Goal: Information Seeking & Learning: Understand process/instructions

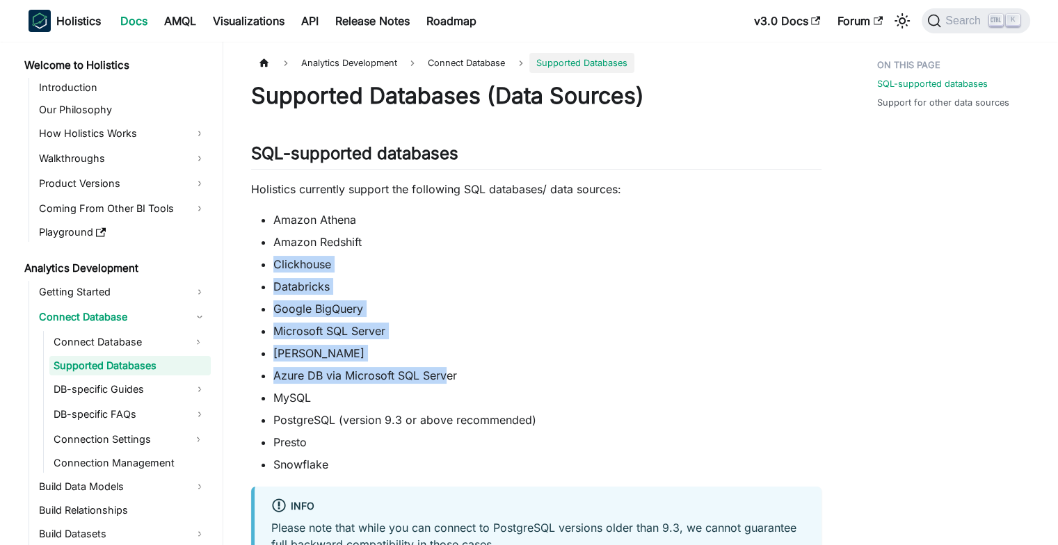
drag, startPoint x: 444, startPoint y: 240, endPoint x: 445, endPoint y: 382, distance: 142.5
click at [445, 382] on ul "Amazon Athena Amazon Redshift Clickhouse Databricks Google BigQuery Microsoft S…" at bounding box center [536, 341] width 570 height 261
click at [445, 382] on li "Azure DB via Microsoft SQL Server" at bounding box center [547, 375] width 548 height 17
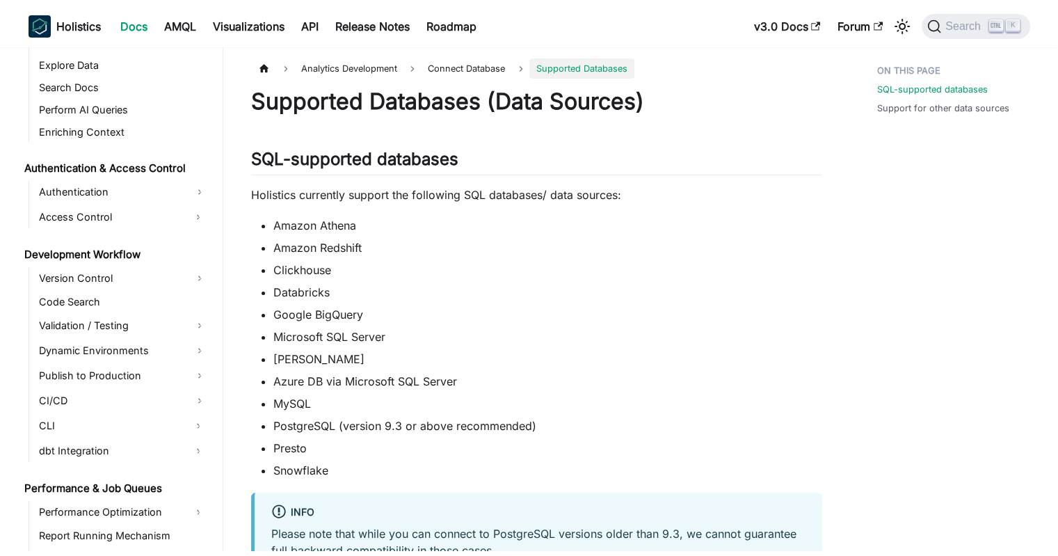
scroll to position [573, 0]
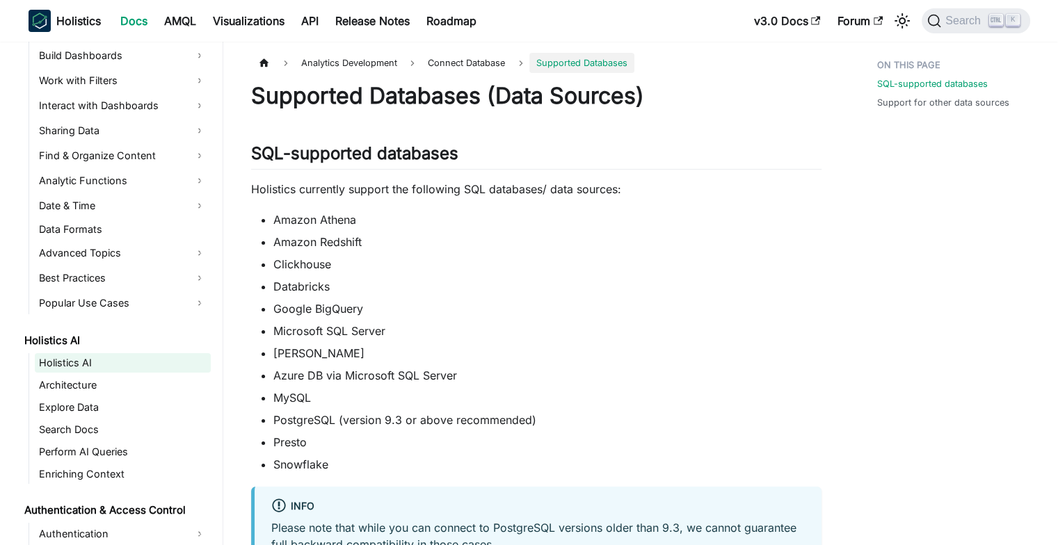
click at [84, 369] on link "Holistics AI" at bounding box center [123, 362] width 176 height 19
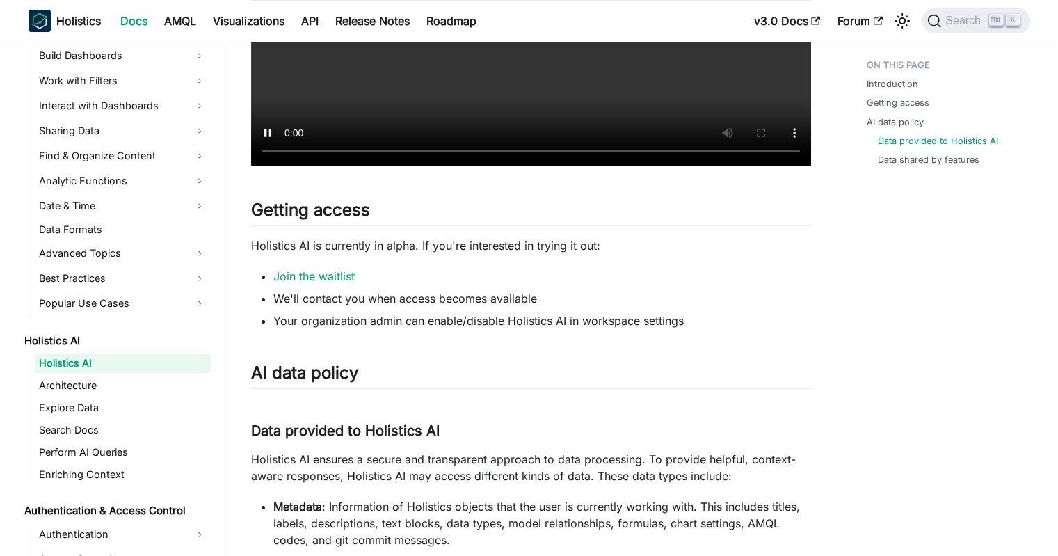
scroll to position [904, 0]
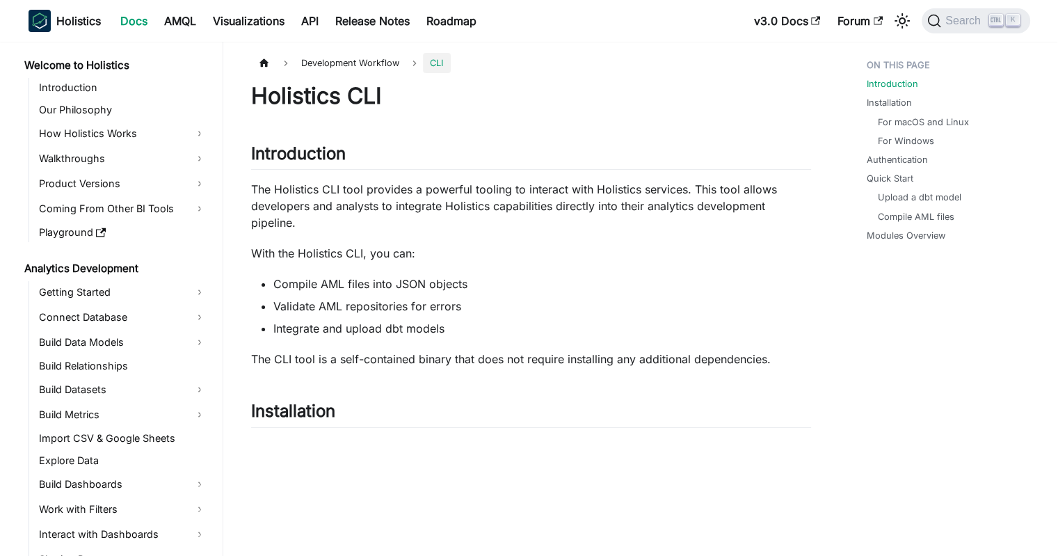
scroll to position [776, 0]
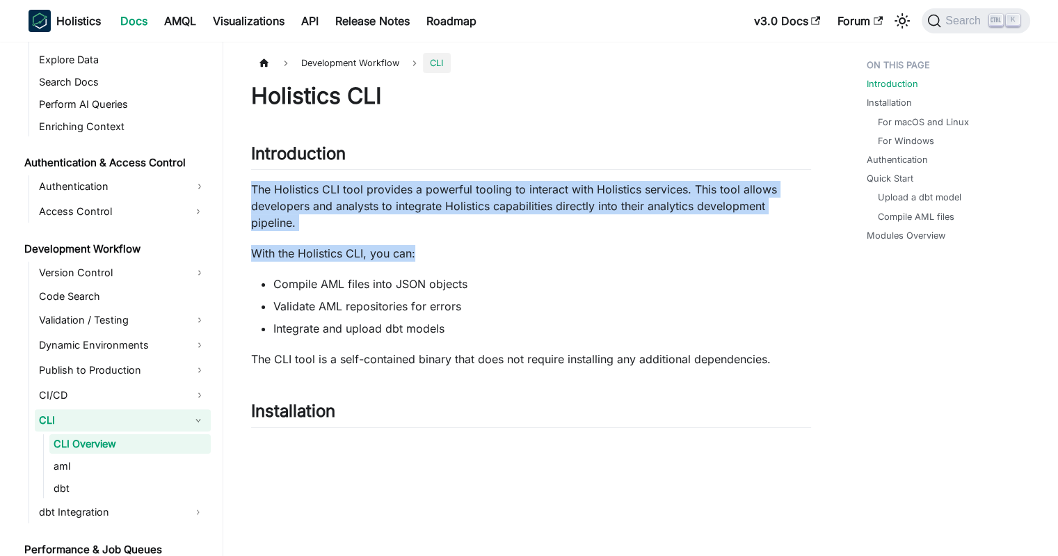
drag, startPoint x: 492, startPoint y: 163, endPoint x: 498, endPoint y: 236, distance: 72.5
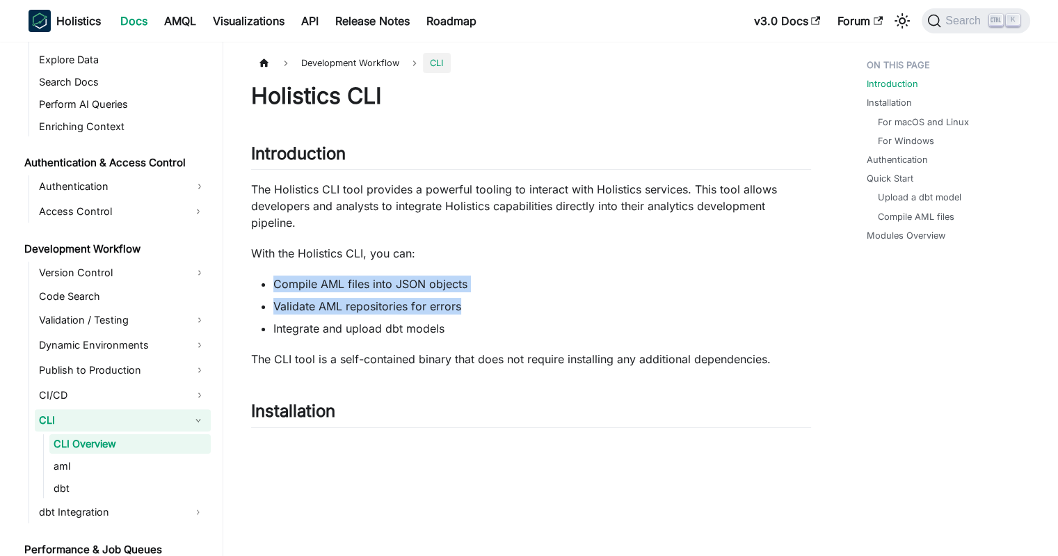
drag, startPoint x: 478, startPoint y: 241, endPoint x: 462, endPoint y: 314, distance: 74.7
click at [462, 314] on ul "Compile AML files into JSON objects Validate AML repositories for errors Integr…" at bounding box center [531, 305] width 560 height 61
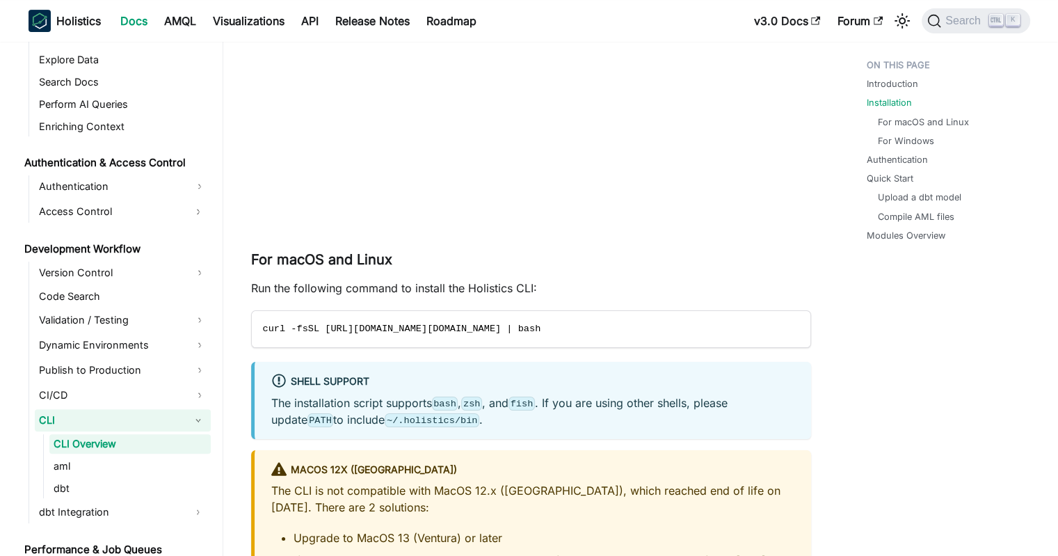
scroll to position [626, 0]
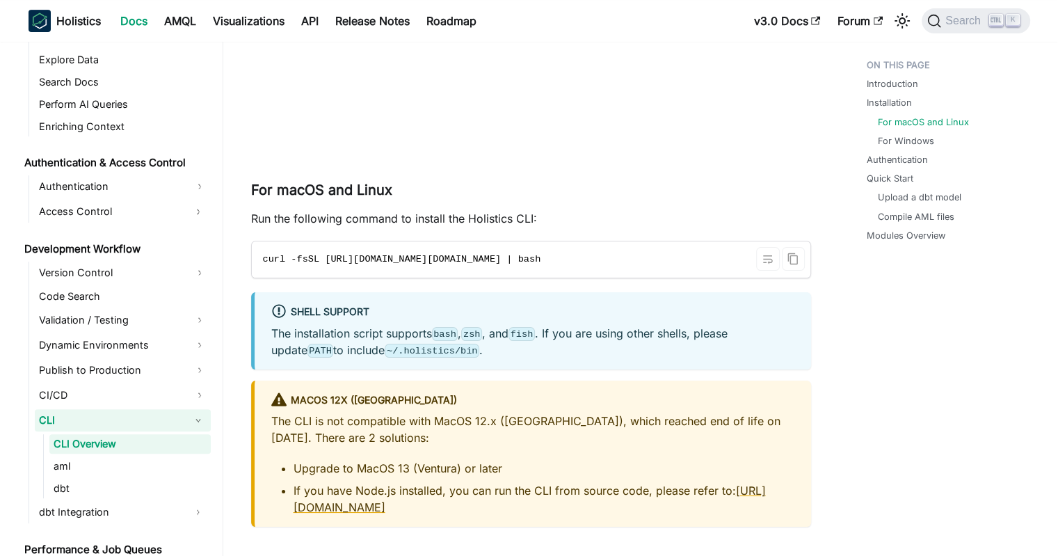
click at [421, 256] on span "curl -fsSL [URL][DOMAIN_NAME][DOMAIN_NAME] | bash" at bounding box center [402, 259] width 278 height 10
click at [404, 259] on span "curl -fsSL [URL][DOMAIN_NAME][DOMAIN_NAME] | bash" at bounding box center [402, 259] width 278 height 10
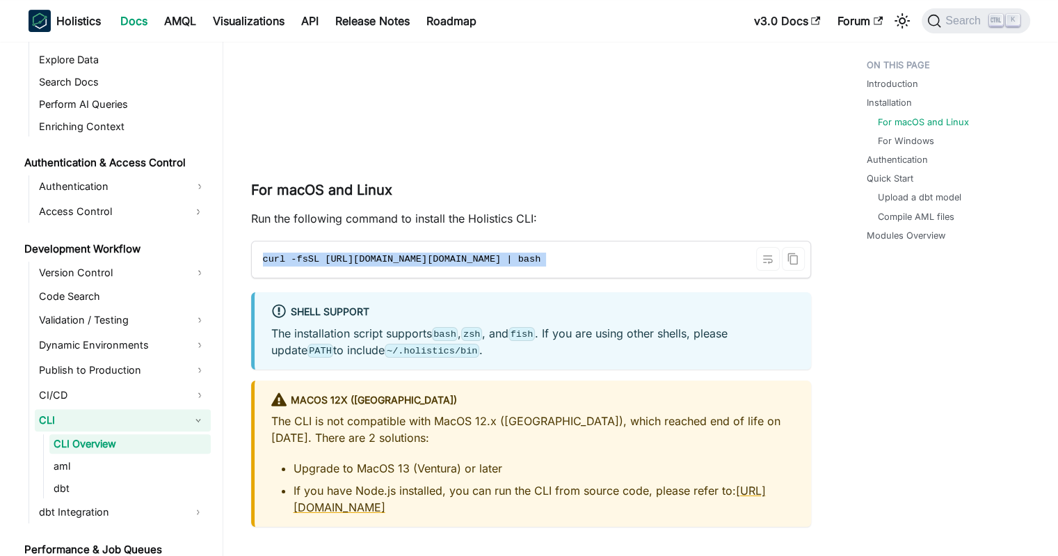
click at [404, 259] on span "curl -fsSL [URL][DOMAIN_NAME][DOMAIN_NAME] | bash" at bounding box center [402, 259] width 278 height 10
click at [387, 260] on span "curl -fsSL [URL][DOMAIN_NAME][DOMAIN_NAME] | bash" at bounding box center [402, 259] width 278 height 10
click at [368, 264] on span "curl -fsSL [URL][DOMAIN_NAME][DOMAIN_NAME] | bash" at bounding box center [402, 259] width 278 height 10
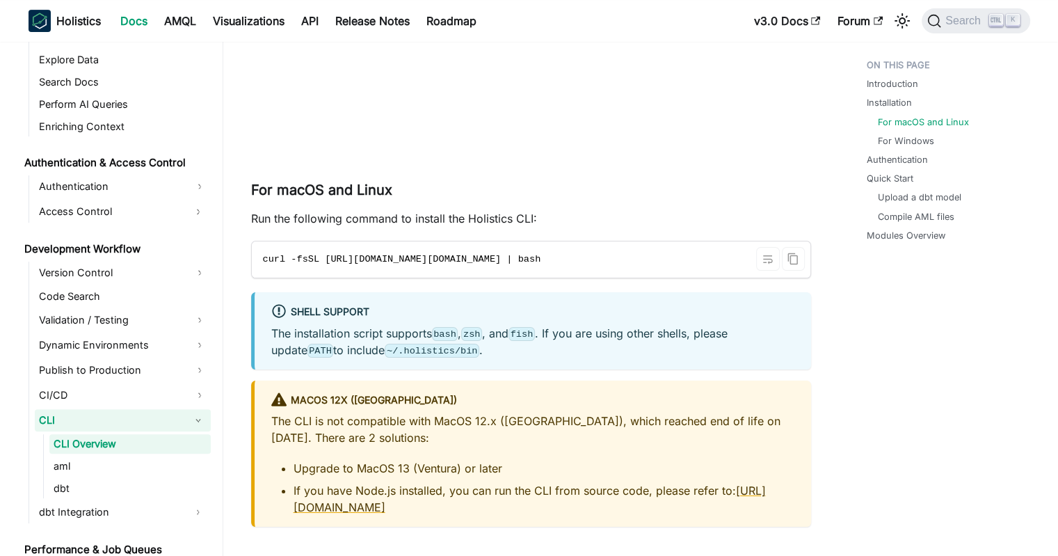
scroll to position [0, 0]
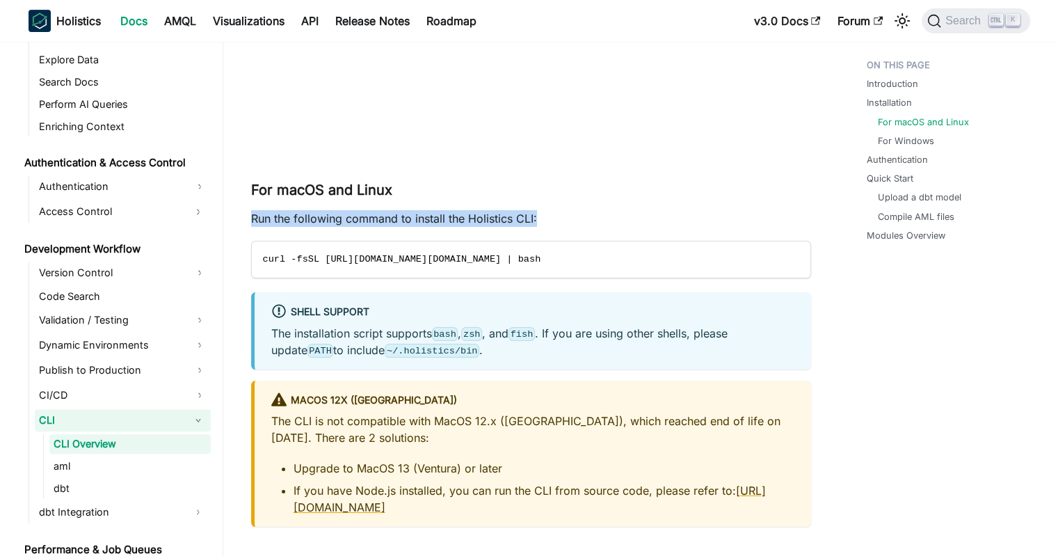
click at [394, 217] on p "Run the following command to install the Holistics CLI:" at bounding box center [531, 218] width 560 height 17
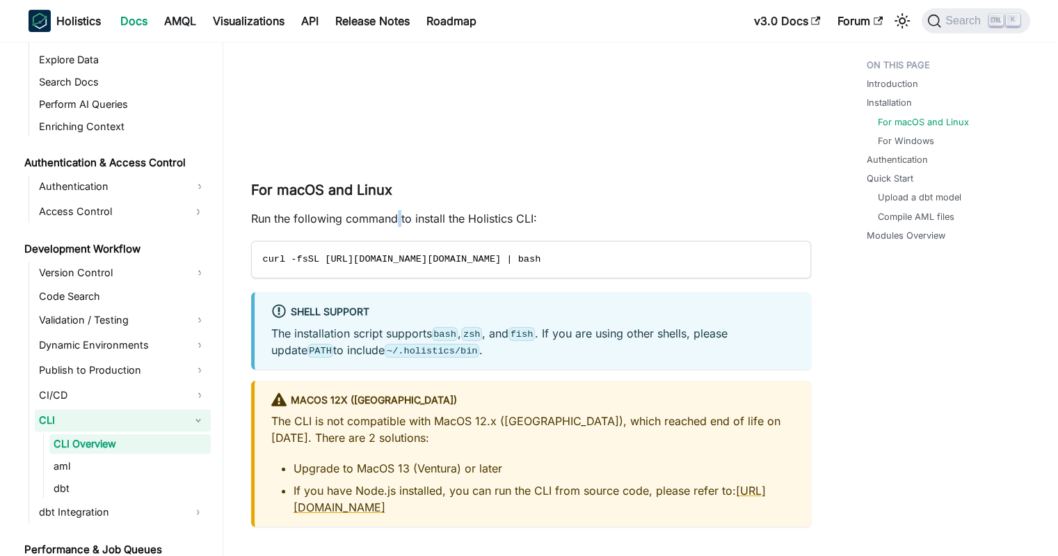
click at [394, 217] on p "Run the following command to install the Holistics CLI:" at bounding box center [531, 218] width 560 height 17
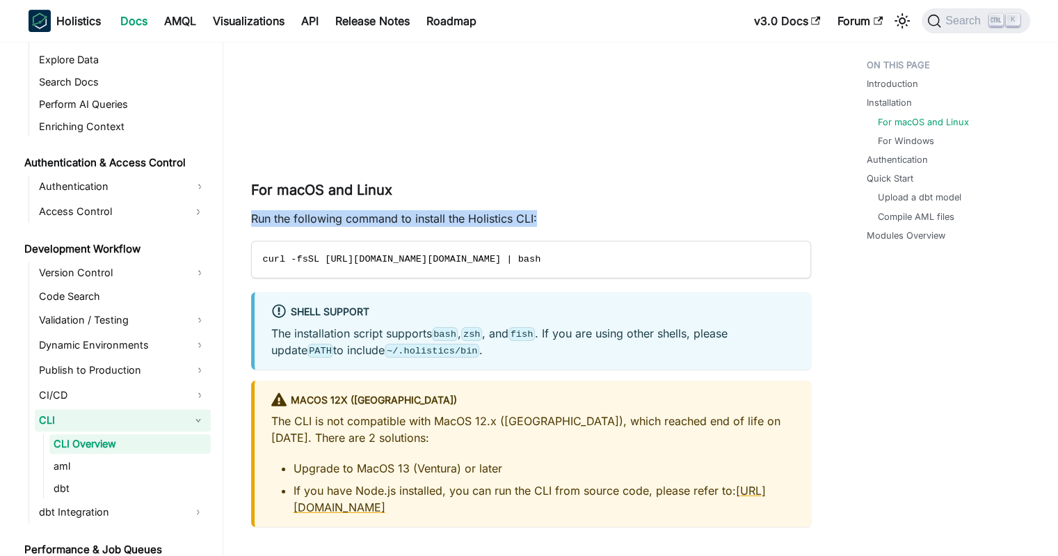
click at [394, 217] on p "Run the following command to install the Holistics CLI:" at bounding box center [531, 218] width 560 height 17
click at [362, 219] on p "Run the following command to install the Holistics CLI:" at bounding box center [531, 218] width 560 height 17
click at [353, 219] on p "Run the following command to install the Holistics CLI:" at bounding box center [531, 218] width 560 height 17
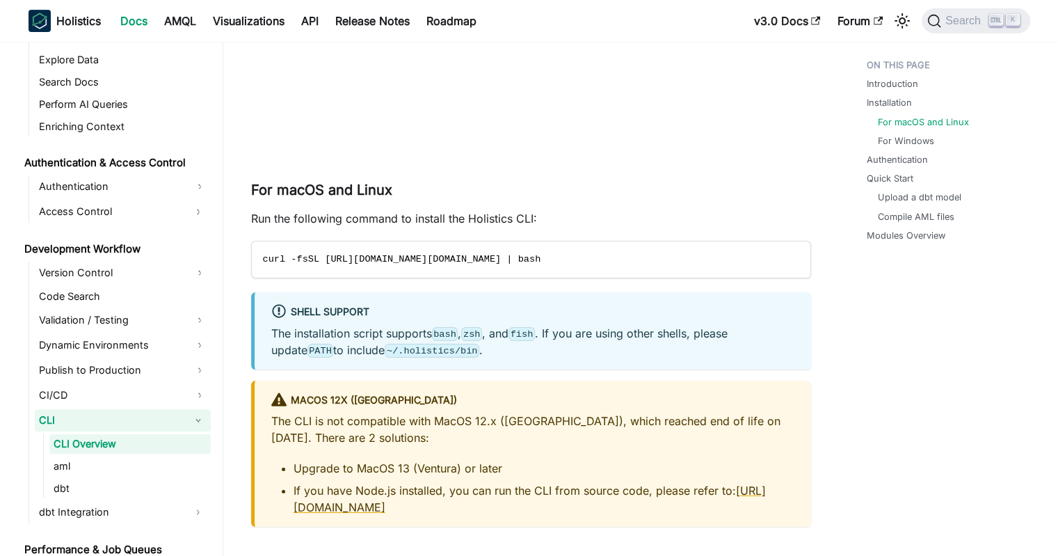
scroll to position [1043, 0]
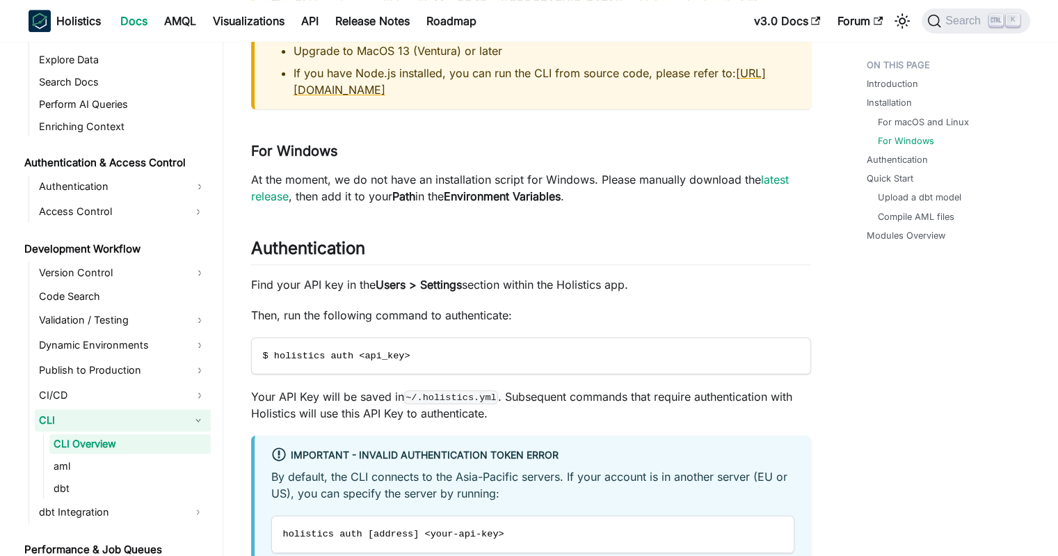
click at [456, 180] on p "At the moment, we do not have an installation script for Windows. Please manual…" at bounding box center [531, 187] width 560 height 33
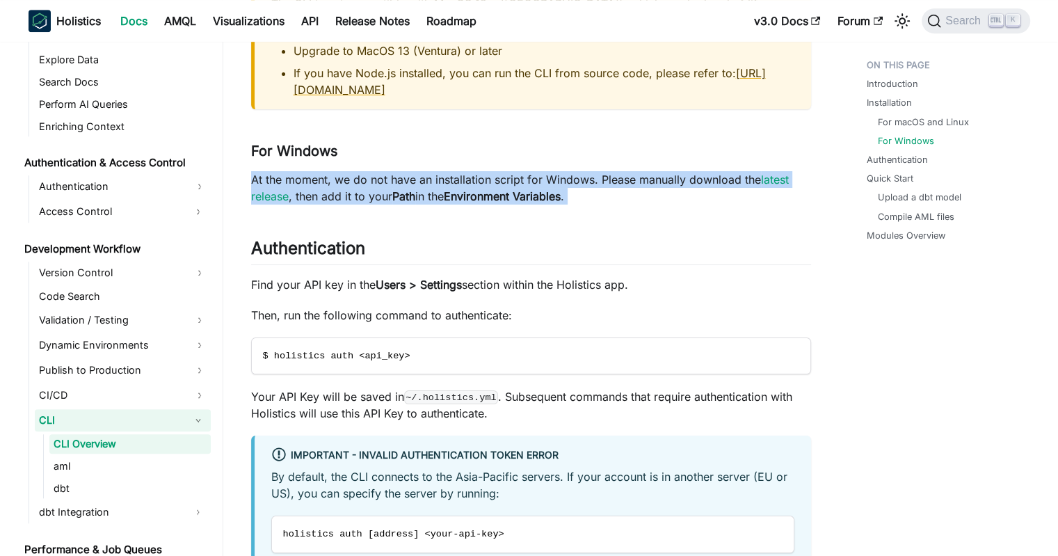
click at [456, 180] on p "At the moment, we do not have an installation script for Windows. Please manual…" at bounding box center [531, 187] width 560 height 33
click at [428, 193] on p "At the moment, we do not have an installation script for Windows. Please manual…" at bounding box center [531, 187] width 560 height 33
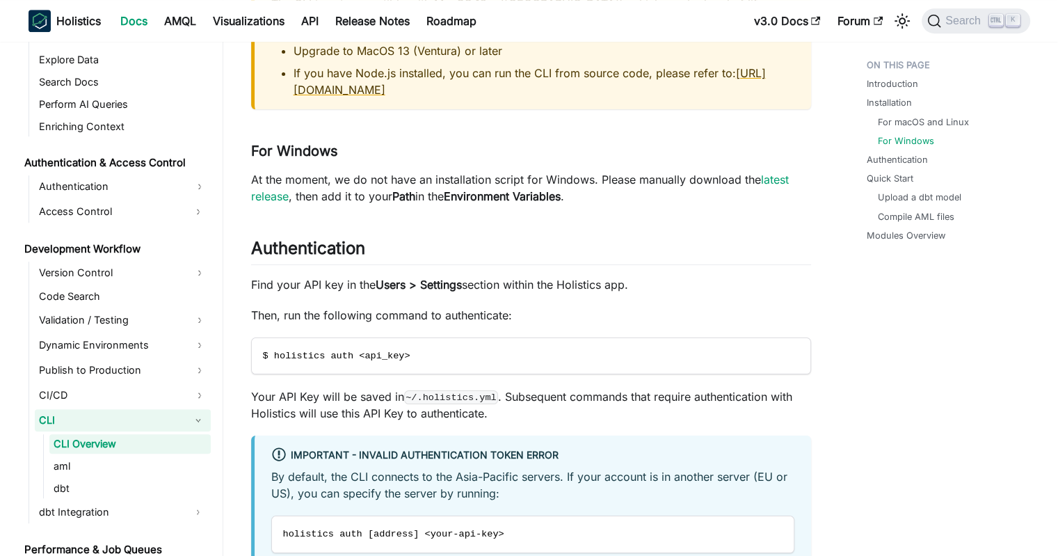
scroll to position [556, 0]
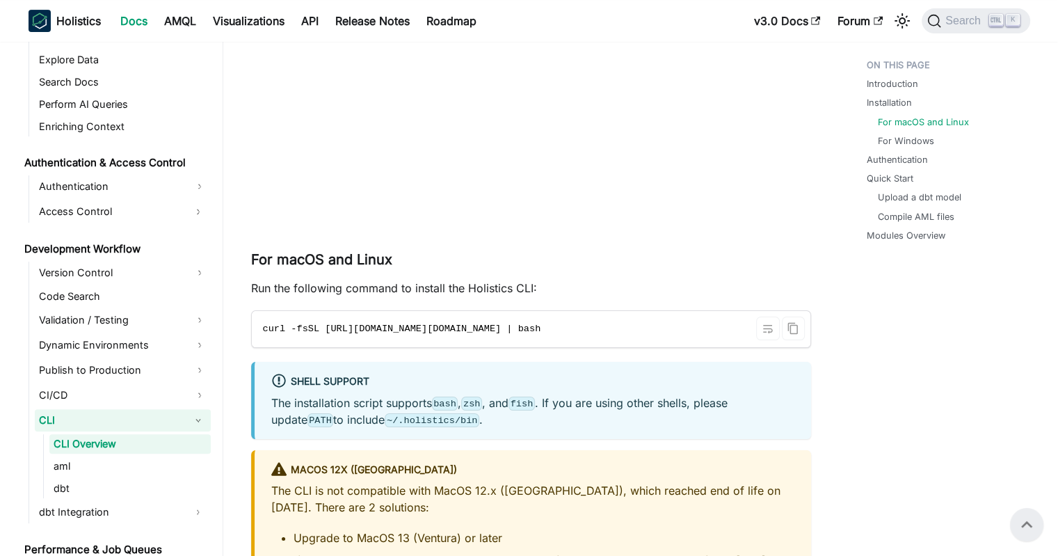
click at [503, 320] on code "curl -fsSL [URL][DOMAIN_NAME][DOMAIN_NAME] | bash" at bounding box center [530, 329] width 556 height 36
drag, startPoint x: 755, startPoint y: 329, endPoint x: 547, endPoint y: 328, distance: 207.9
click at [541, 328] on span "curl -fsSL [URL][DOMAIN_NAME][DOMAIN_NAME] | bash" at bounding box center [402, 328] width 278 height 10
drag, startPoint x: 314, startPoint y: 327, endPoint x: 757, endPoint y: 330, distance: 442.9
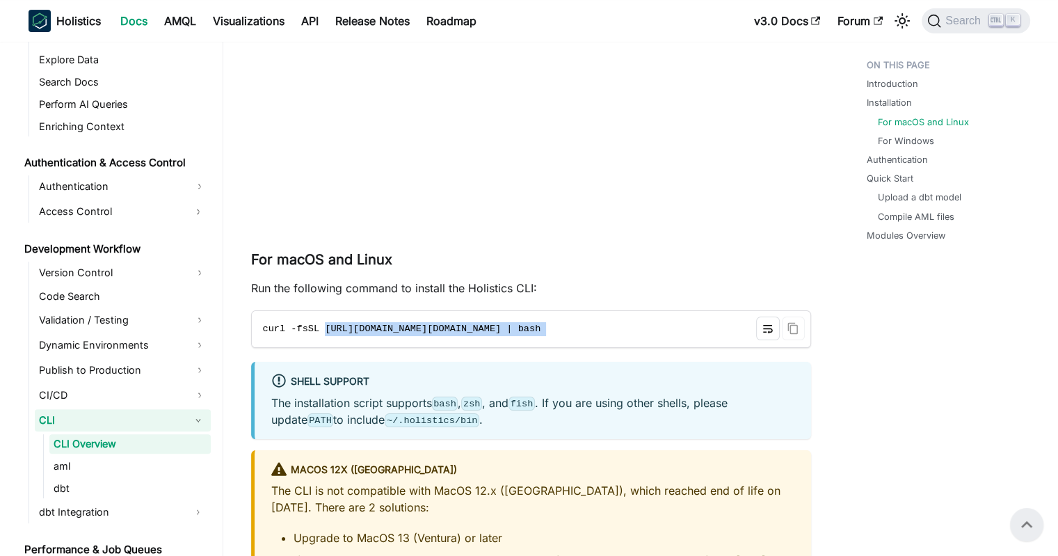
click at [757, 330] on div "curl -fsSL [URL][DOMAIN_NAME][DOMAIN_NAME] | bash" at bounding box center [531, 329] width 558 height 36
copy div "[URL][DOMAIN_NAME][DOMAIN_NAME] | bash"
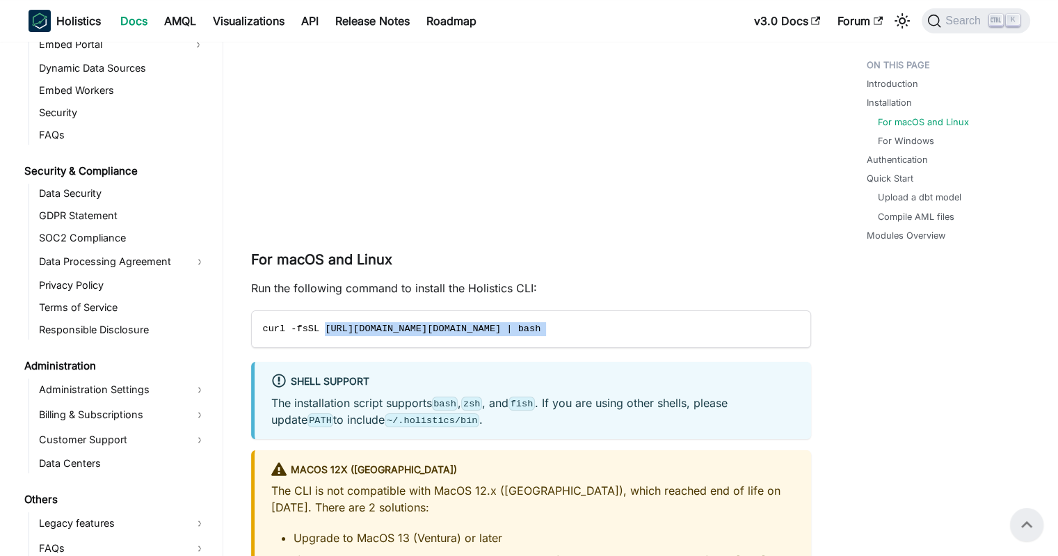
scroll to position [1538, 0]
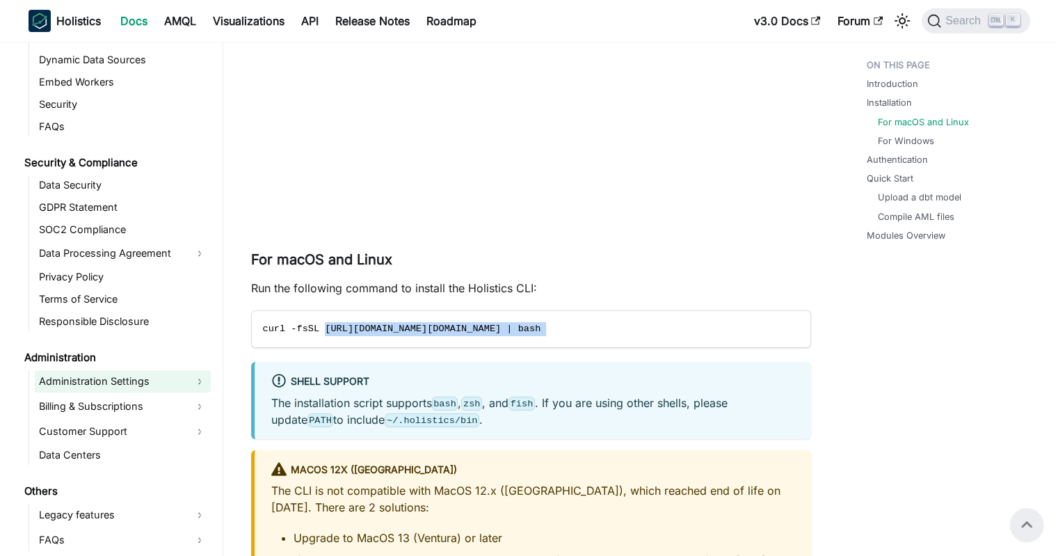
click at [207, 380] on link "Administration Settings" at bounding box center [123, 381] width 176 height 22
